Goal: Information Seeking & Learning: Learn about a topic

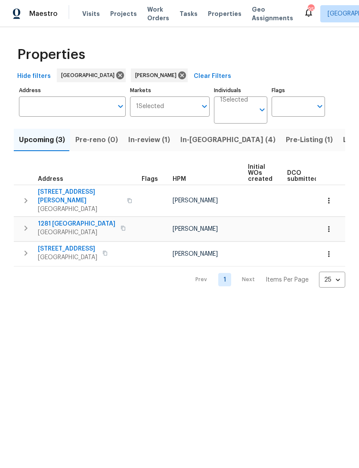
click at [191, 141] on span "In-reno (4)" at bounding box center [227, 140] width 95 height 12
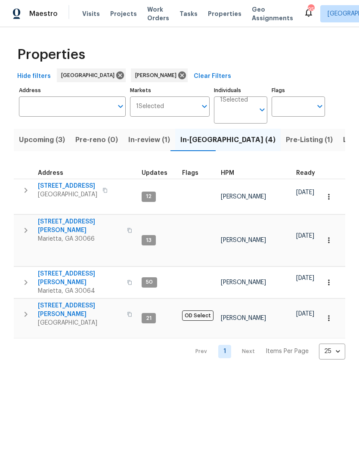
click at [72, 184] on span "503 Rendezvous Rd" at bounding box center [67, 186] width 59 height 9
click at [74, 217] on span "4108 Christacy Way" at bounding box center [80, 225] width 84 height 17
click at [343, 140] on span "Listed (11)" at bounding box center [360, 140] width 34 height 12
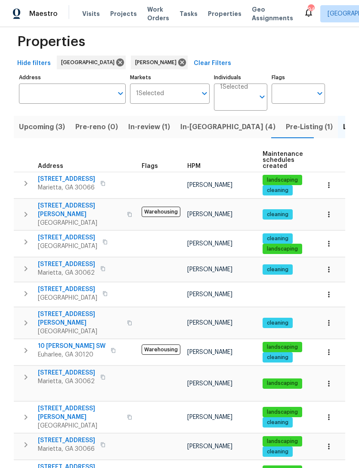
click at [74, 368] on span "2864 Sudbury Ct" at bounding box center [66, 372] width 57 height 9
click at [84, 462] on span "[STREET_ADDRESS][PERSON_NAME]" at bounding box center [80, 470] width 84 height 17
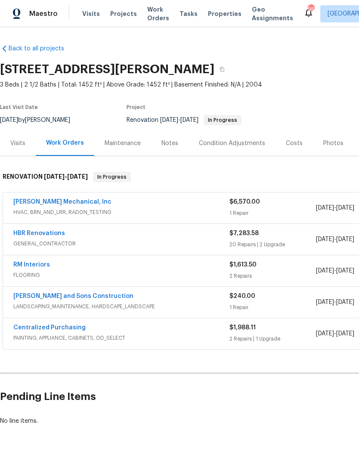
click at [173, 142] on div "Notes" at bounding box center [169, 143] width 17 height 9
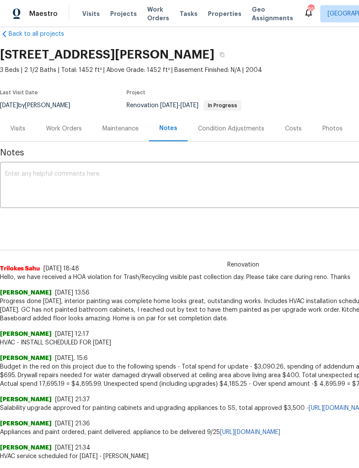
scroll to position [15, 0]
click at [17, 126] on div "Visits" at bounding box center [17, 128] width 15 height 9
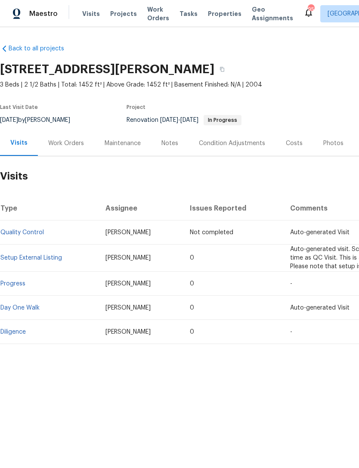
click at [166, 145] on div "Notes" at bounding box center [169, 143] width 17 height 9
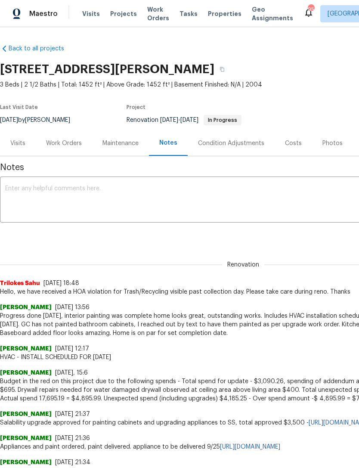
click at [99, 197] on textarea at bounding box center [243, 200] width 476 height 30
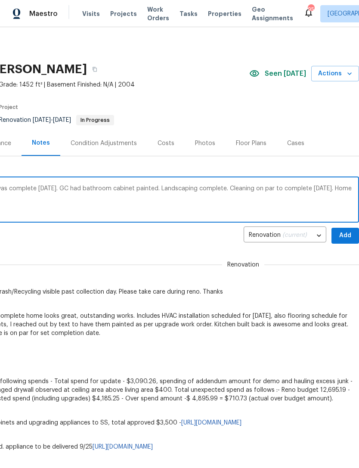
scroll to position [0, 127]
type textarea "Set up complete. Both flooring and hvac was complete today. GC had bathroom cab…"
click at [342, 234] on span "Add" at bounding box center [345, 235] width 14 height 11
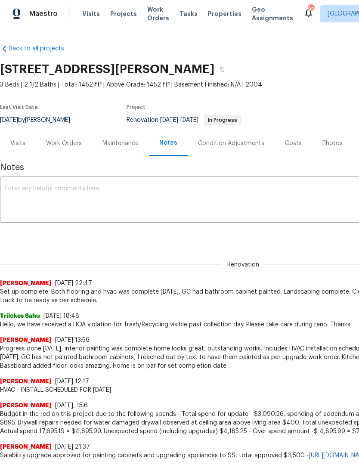
scroll to position [0, 0]
click at [21, 146] on div "Visits" at bounding box center [17, 143] width 15 height 9
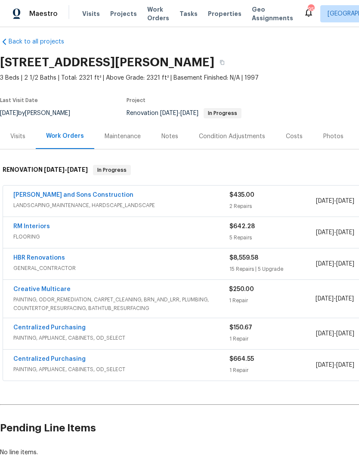
scroll to position [7, 0]
click at [181, 198] on div "[PERSON_NAME] and Sons Construction" at bounding box center [121, 196] width 216 height 10
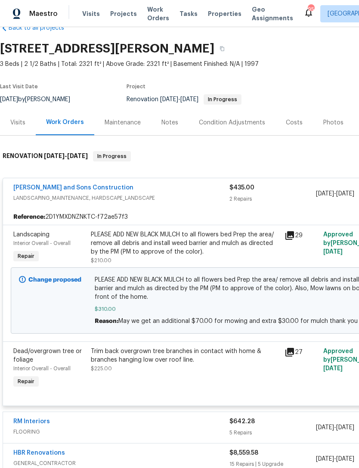
scroll to position [21, 0]
click at [166, 123] on div "Notes" at bounding box center [169, 122] width 17 height 9
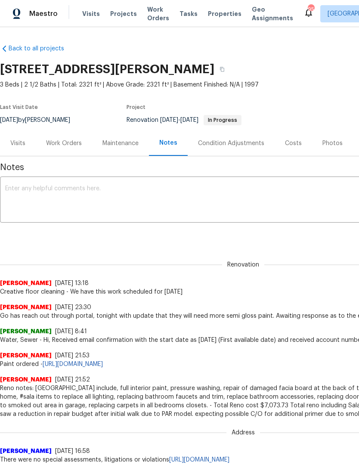
click at [132, 194] on textarea at bounding box center [243, 200] width 476 height 30
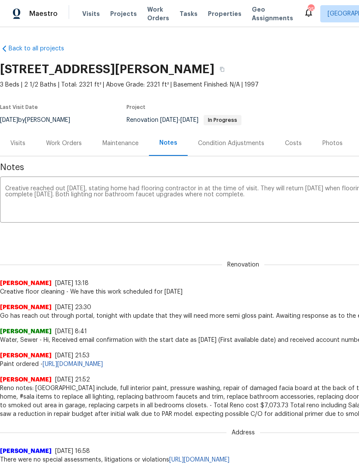
click at [194, 197] on textarea "Creative reached out today, stating home had flooring contractor in at the time…" at bounding box center [243, 200] width 476 height 30
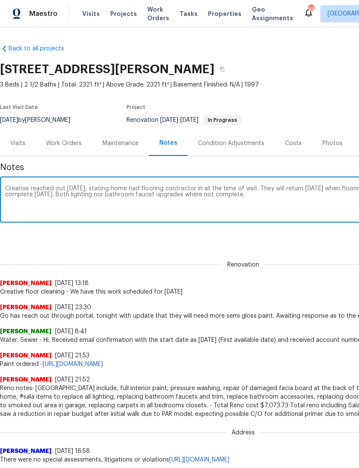
click at [195, 194] on textarea "Creative reached out today, stating home had flooring contractor in at the time…" at bounding box center [243, 200] width 476 height 30
type textarea "Creative reached out today, stating home had flooring contractor in at the time…"
click at [297, 234] on div "Renovation (current) eeeefe24-f8b4-4f37-8cac-85fe011aec62 ​ Add" at bounding box center [243, 236] width 486 height 16
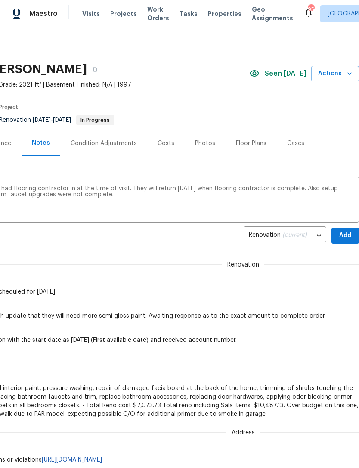
scroll to position [0, 127]
click at [342, 233] on span "Add" at bounding box center [345, 235] width 14 height 11
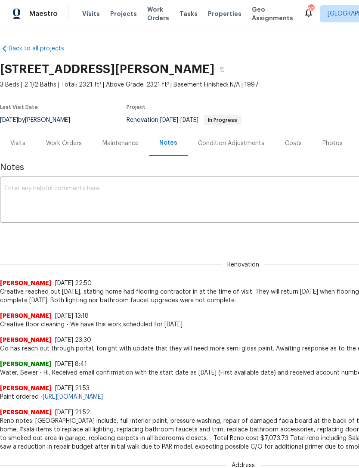
scroll to position [0, 0]
click at [65, 143] on div "Work Orders" at bounding box center [64, 143] width 36 height 9
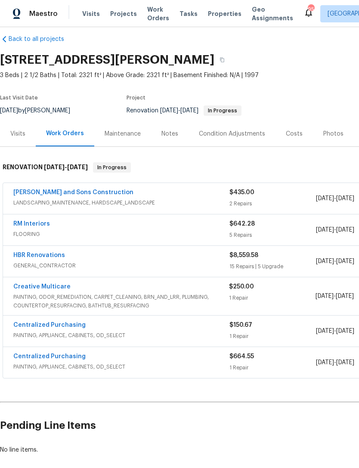
scroll to position [9, 0]
click at [55, 257] on link "HBR Renovations" at bounding box center [39, 255] width 52 height 6
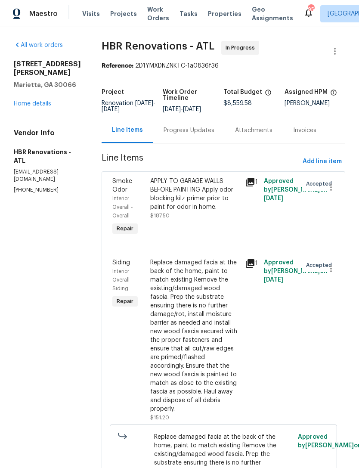
click at [187, 135] on div "Progress Updates" at bounding box center [188, 130] width 51 height 9
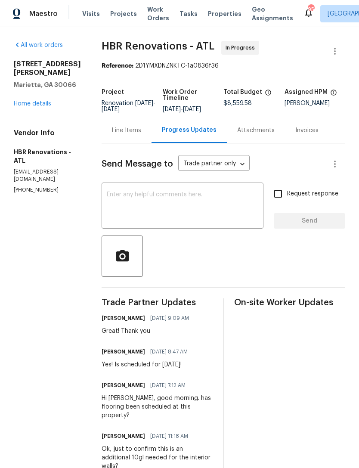
click at [183, 208] on textarea at bounding box center [182, 206] width 151 height 30
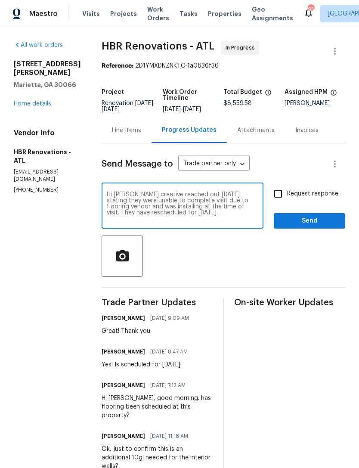
type textarea "Hi Wendy creative reached out today stating they were unable to complete visit …"
click at [278, 203] on input "Request response" at bounding box center [278, 194] width 18 height 18
checkbox input "true"
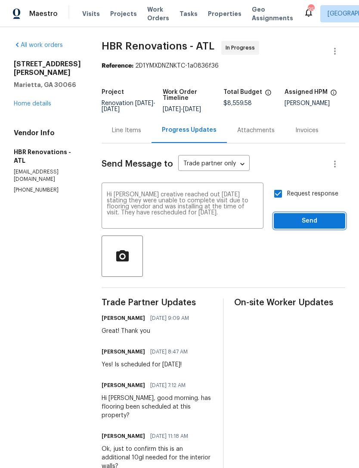
click at [311, 224] on span "Send" at bounding box center [309, 221] width 58 height 11
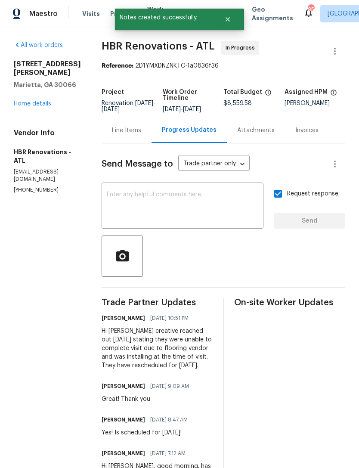
click at [46, 104] on link "Home details" at bounding box center [32, 104] width 37 height 6
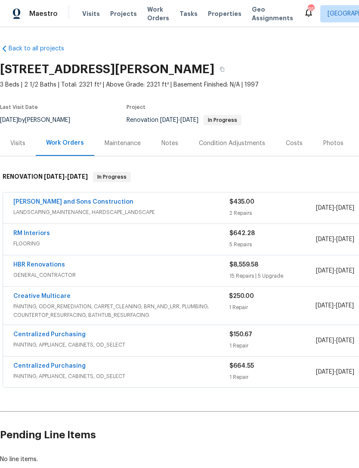
click at [44, 233] on link "RM Interiors" at bounding box center [31, 233] width 37 height 6
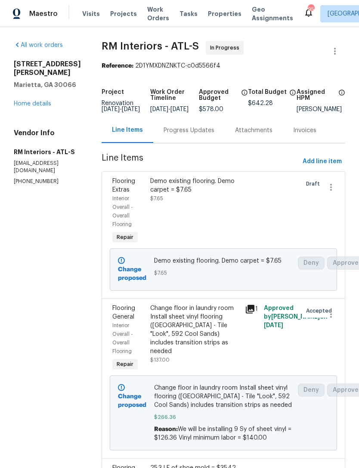
click at [184, 135] on div "Progress Updates" at bounding box center [188, 130] width 51 height 9
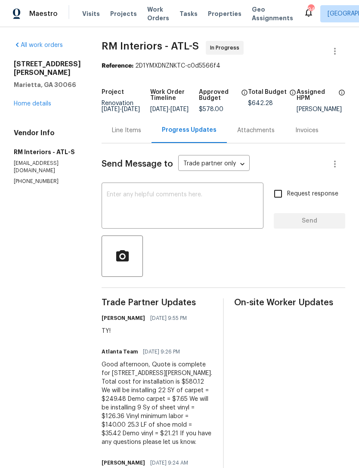
click at [40, 105] on link "Home details" at bounding box center [32, 104] width 37 height 6
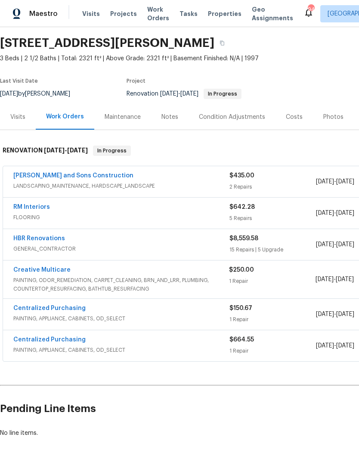
scroll to position [26, 0]
click at [82, 174] on link "[PERSON_NAME] and Sons Construction" at bounding box center [73, 175] width 120 height 6
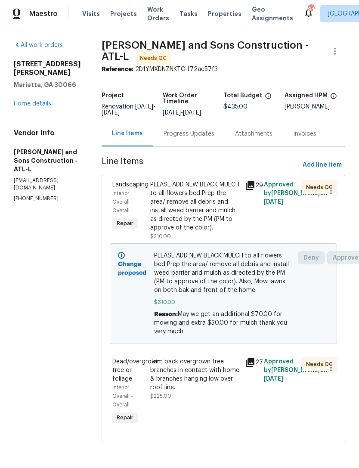
click at [44, 107] on link "Home details" at bounding box center [32, 104] width 37 height 6
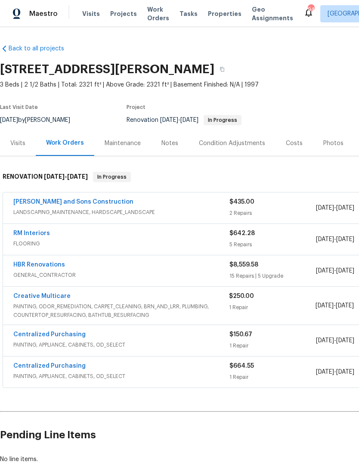
click at [172, 144] on div "Notes" at bounding box center [169, 143] width 17 height 9
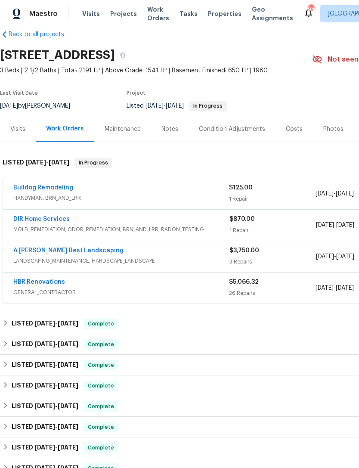
scroll to position [14, 0]
click at [21, 129] on div "Visits" at bounding box center [17, 129] width 15 height 9
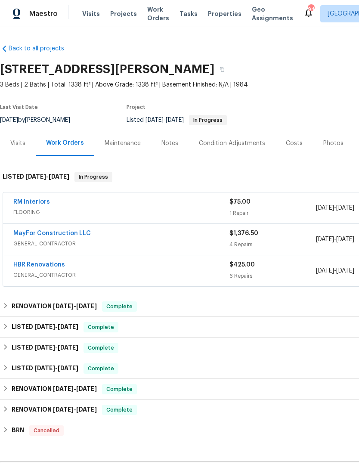
click at [71, 233] on link "MayFor Construction LLC" at bounding box center [51, 233] width 77 height 6
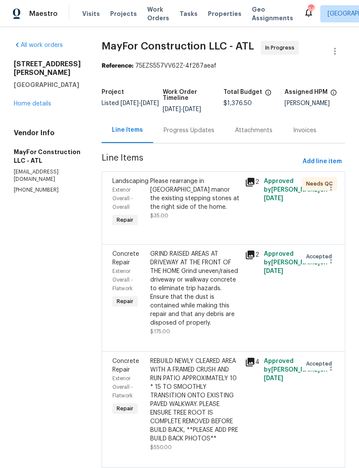
click at [209, 134] on div "Progress Updates" at bounding box center [188, 130] width 51 height 9
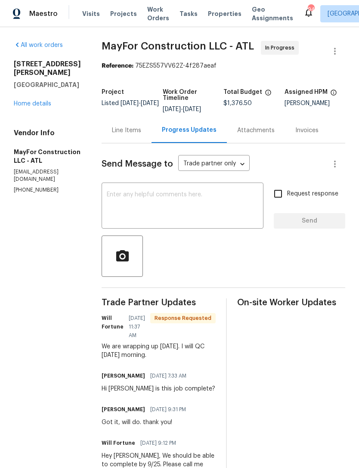
click at [40, 101] on link "Home details" at bounding box center [32, 104] width 37 height 6
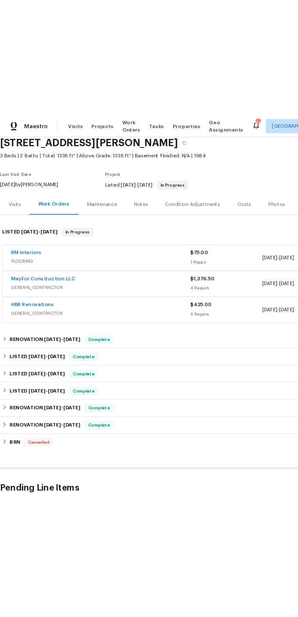
scroll to position [36, 0]
